Goal: Task Accomplishment & Management: Manage account settings

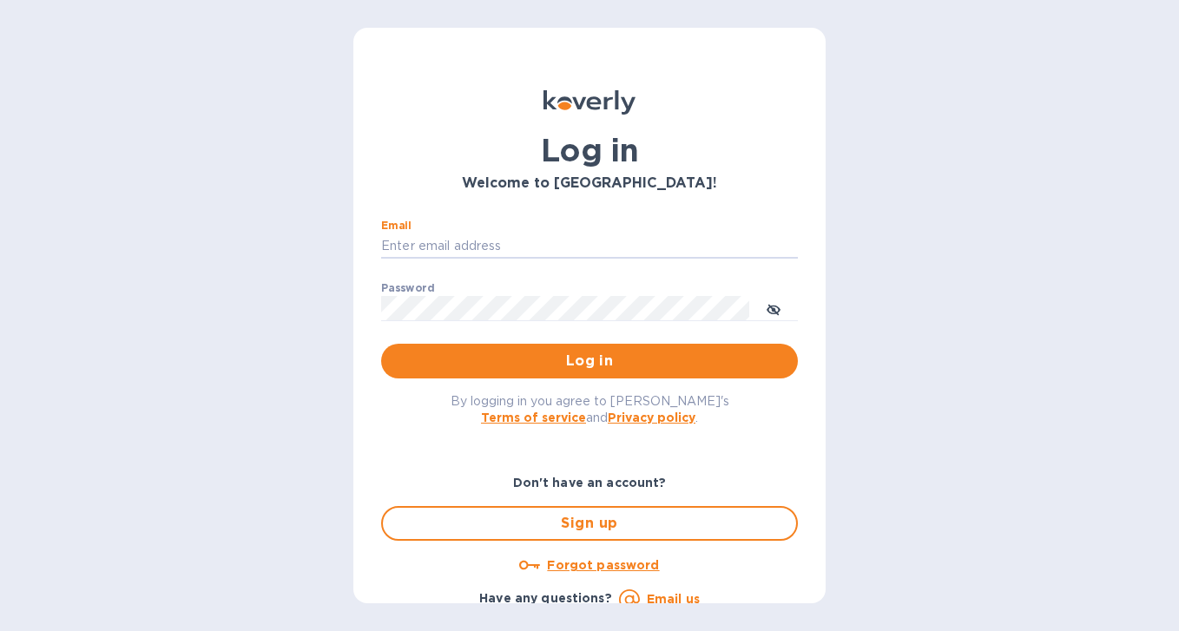
type input "[EMAIL_ADDRESS][DOMAIN_NAME]"
click at [586, 361] on button "Log in" at bounding box center [589, 361] width 417 height 35
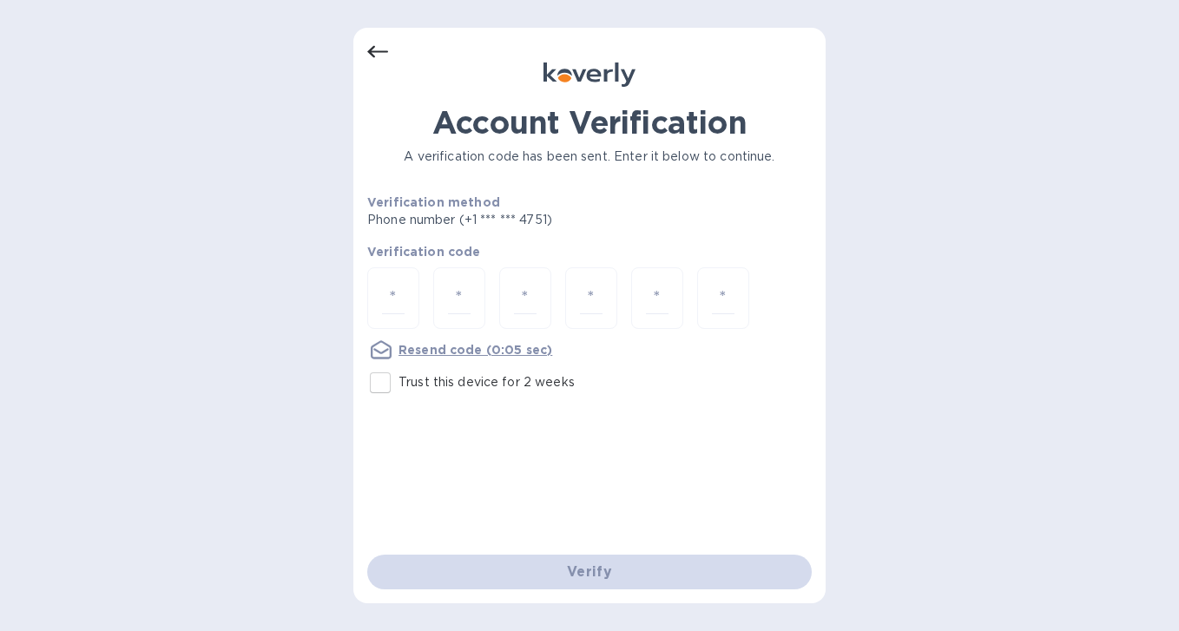
click at [380, 385] on input "Trust this device for 2 weeks" at bounding box center [380, 382] width 36 height 36
checkbox input "true"
click at [390, 293] on input "number" at bounding box center [393, 298] width 23 height 32
type input "8"
type input "7"
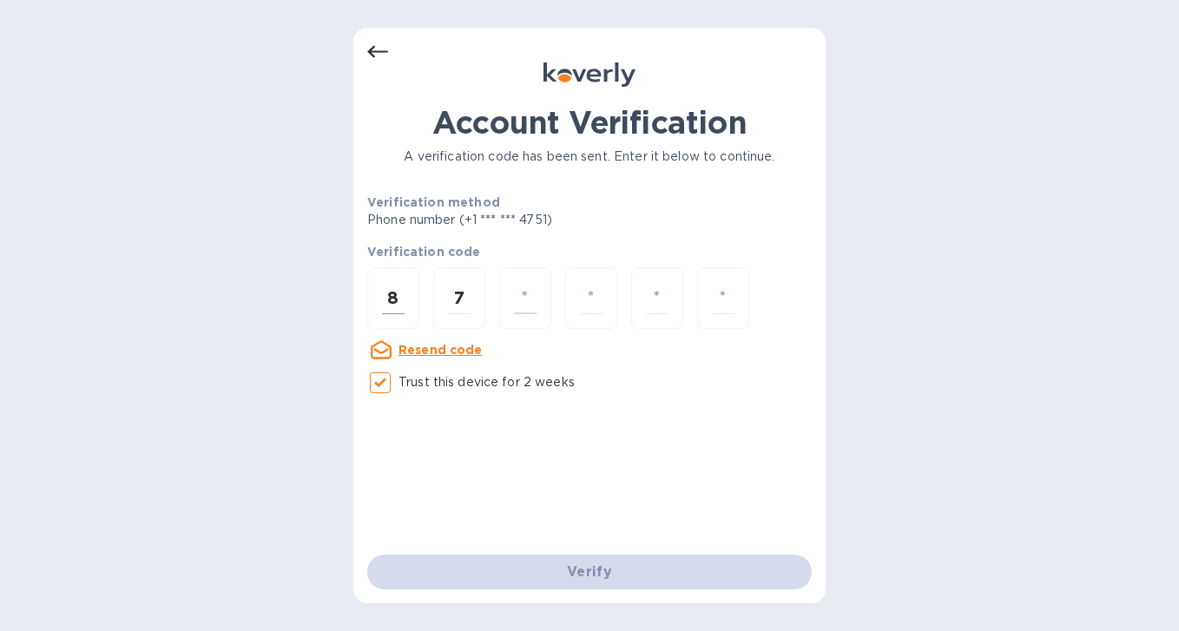
type input "2"
type input "1"
type input "9"
type input "3"
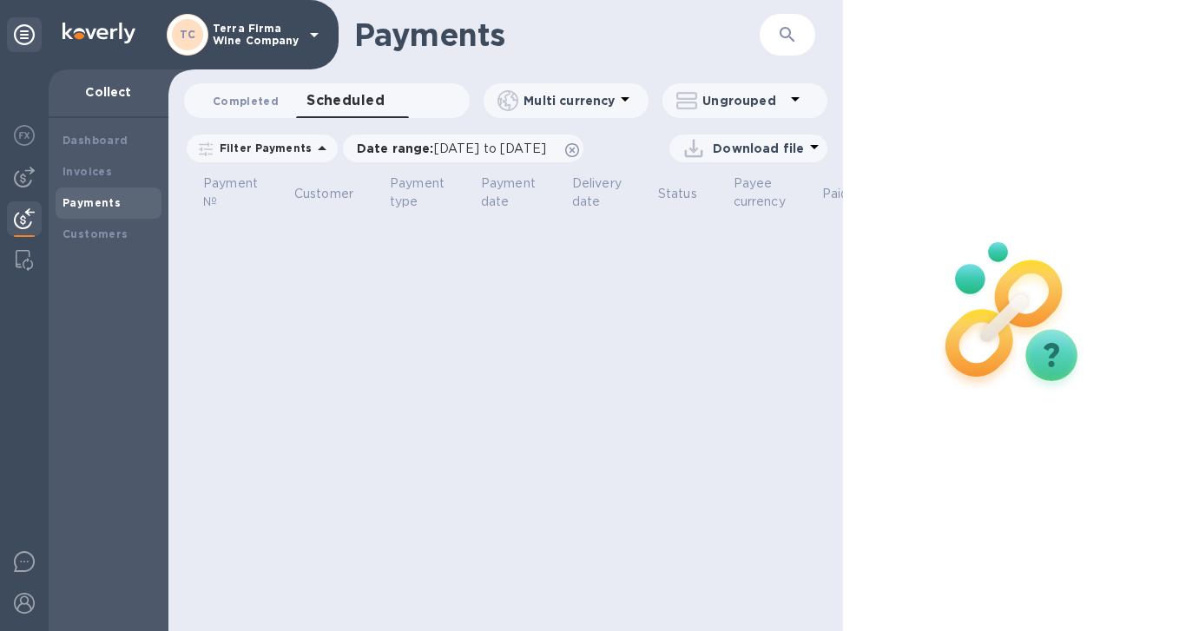
click at [264, 104] on span "Completed 0" at bounding box center [246, 101] width 66 height 18
